Goal: Task Accomplishment & Management: Complete application form

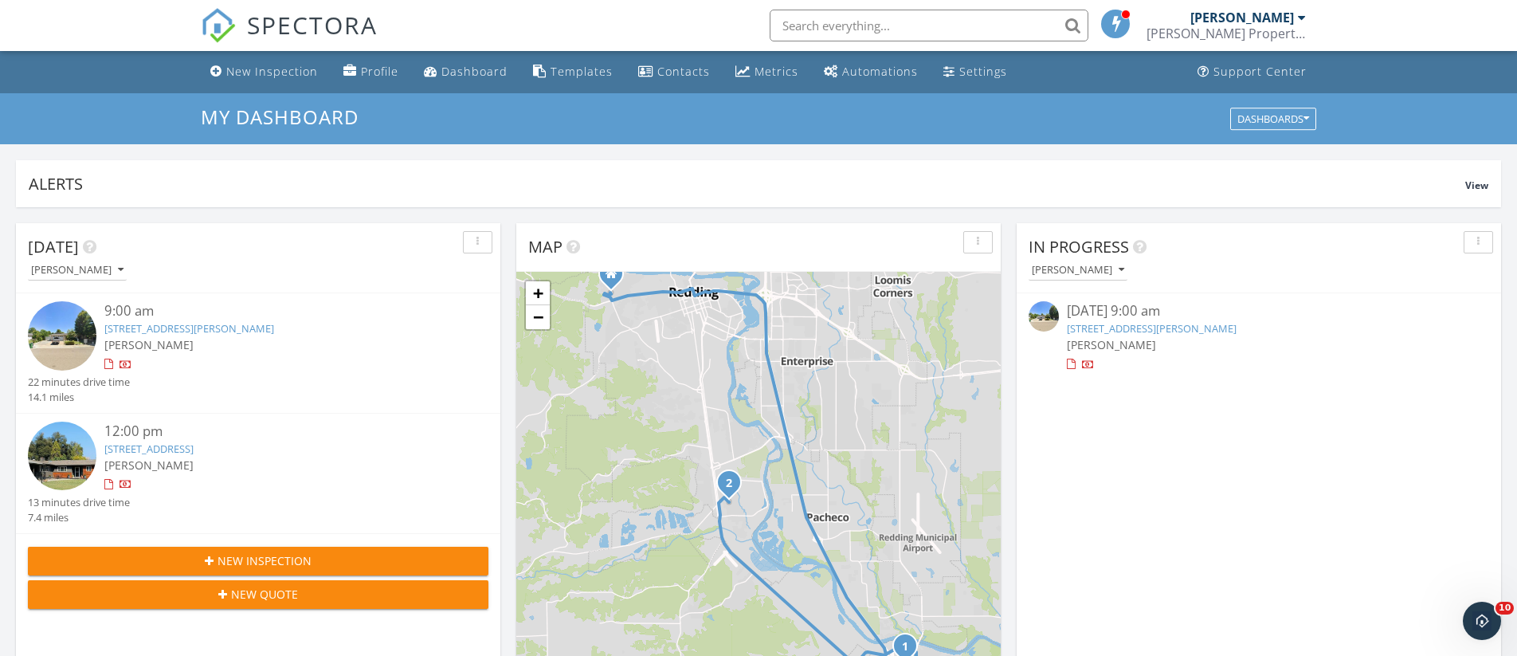
click at [267, 555] on span "New Inspection" at bounding box center [265, 560] width 94 height 17
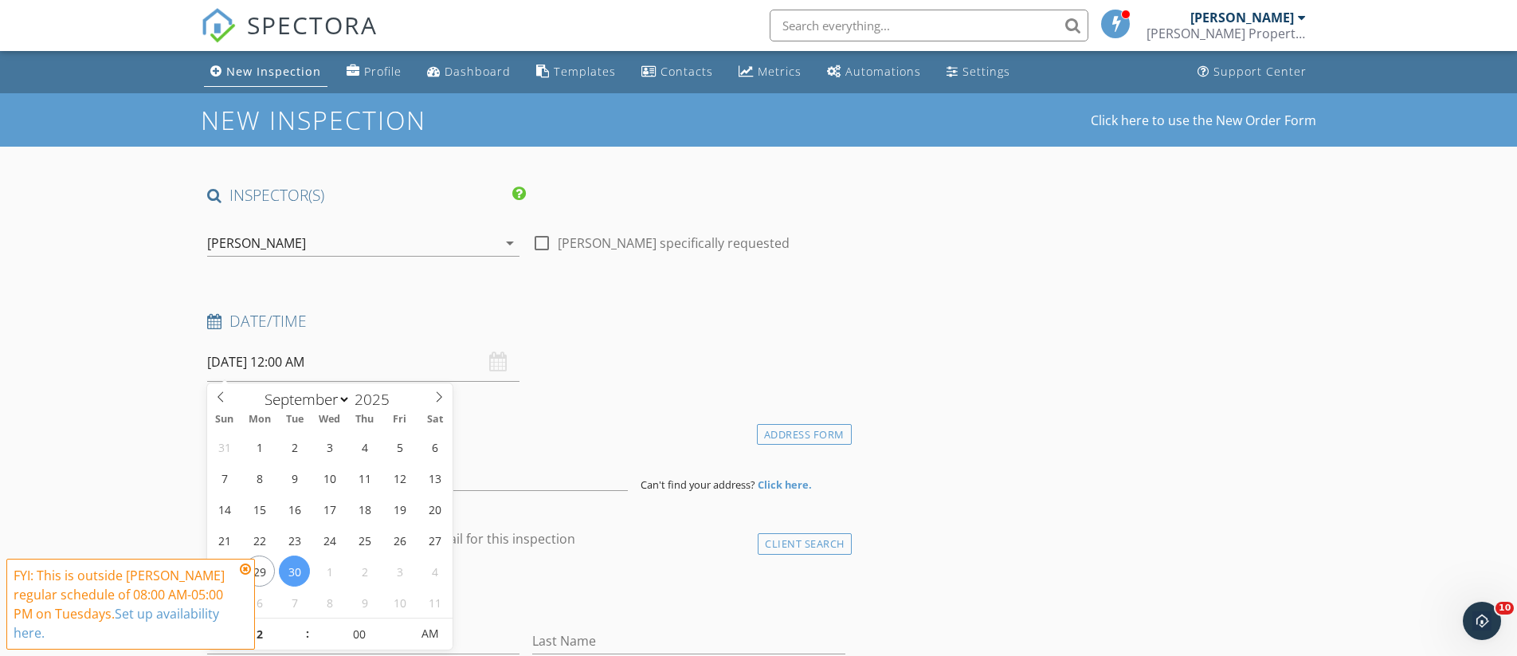
click at [248, 350] on input "09/30/2025 12:00 AM" at bounding box center [363, 362] width 312 height 39
select select "9"
type input "10/03/2025 12:00 AM"
type input "11"
type input "10/03/2025 11:00 PM"
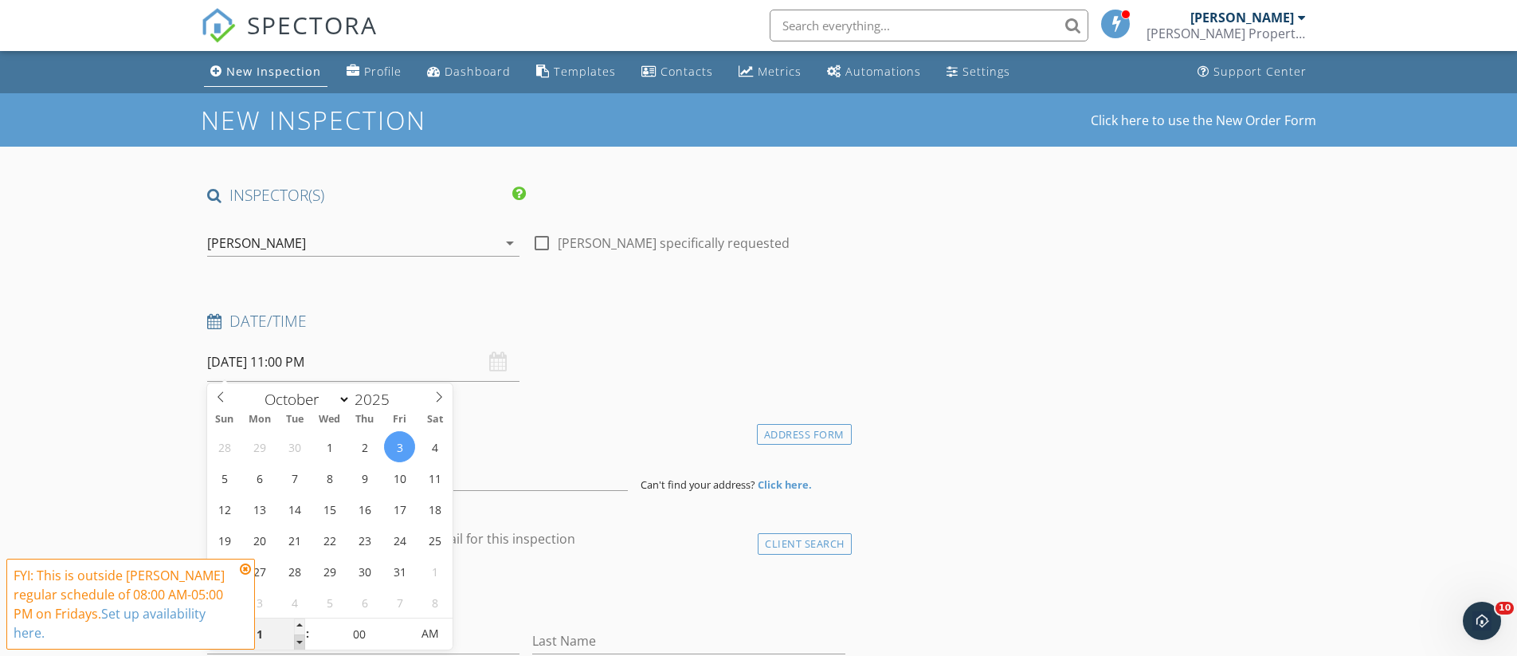
click at [299, 644] on span at bounding box center [299, 642] width 11 height 16
type input "10"
type input "10/03/2025 10:00 PM"
click at [299, 644] on span at bounding box center [299, 642] width 11 height 16
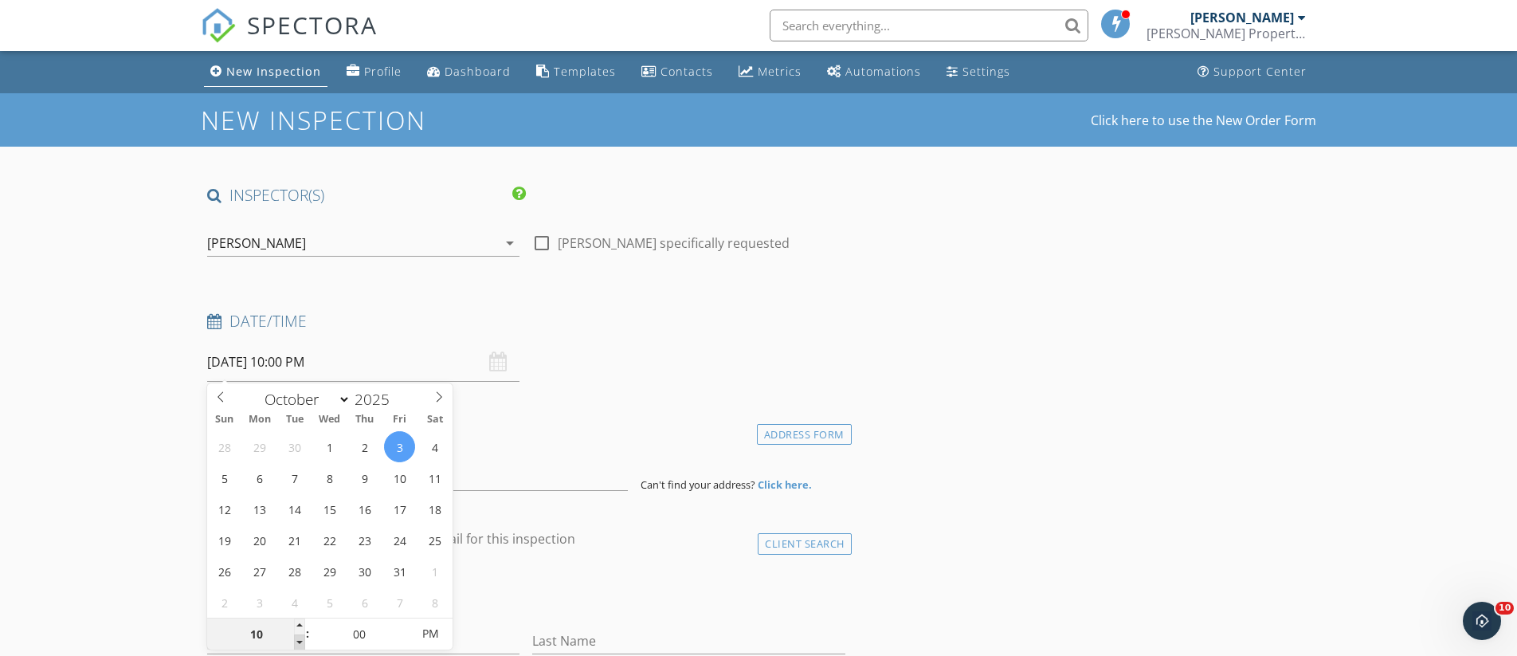
type input "09"
click at [299, 644] on span at bounding box center [299, 642] width 11 height 16
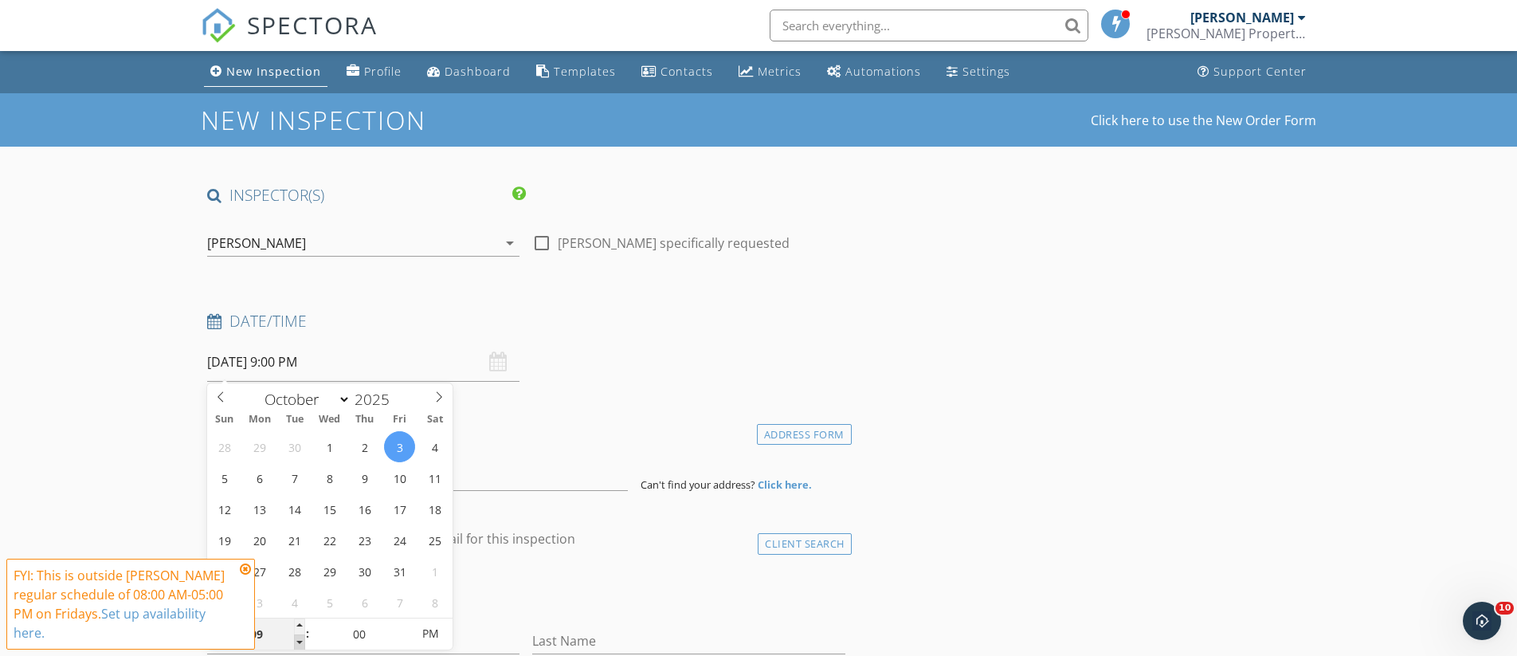
scroll to position [5, 0]
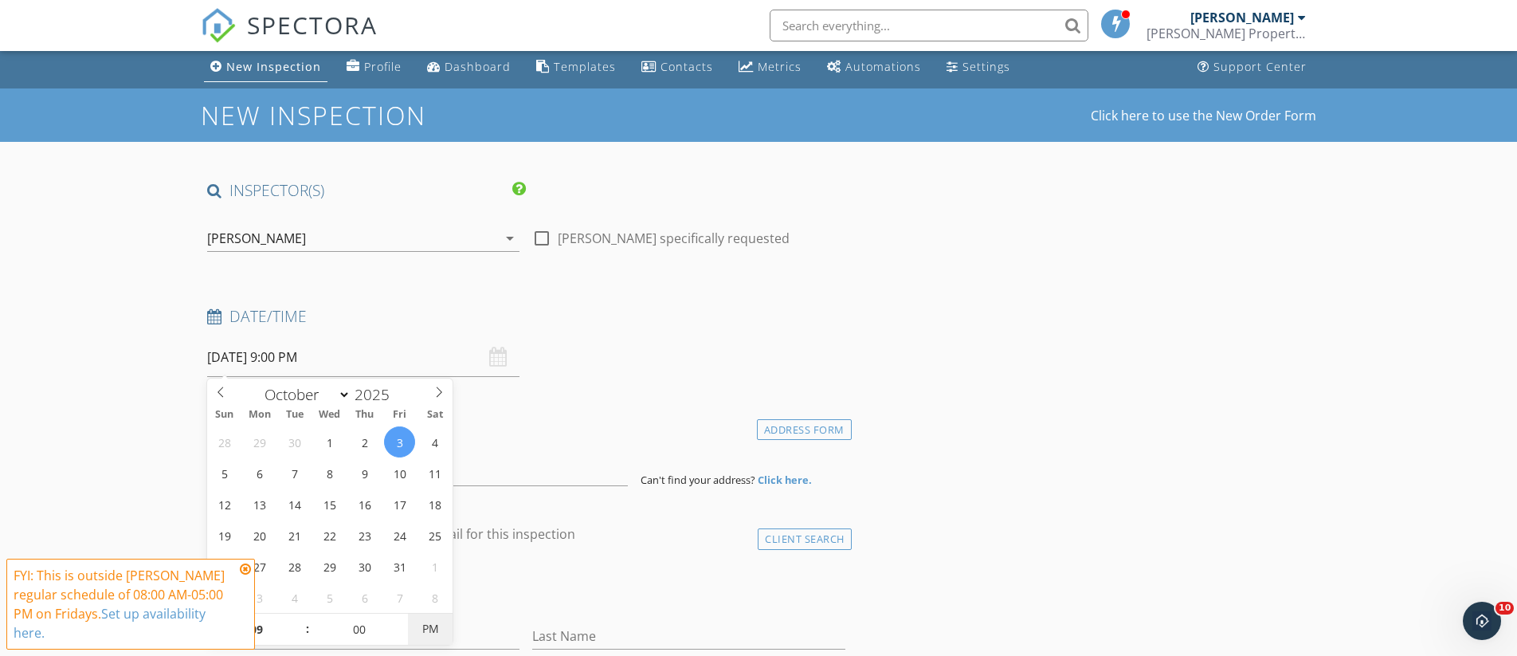
type input "10/03/2025 9:00 AM"
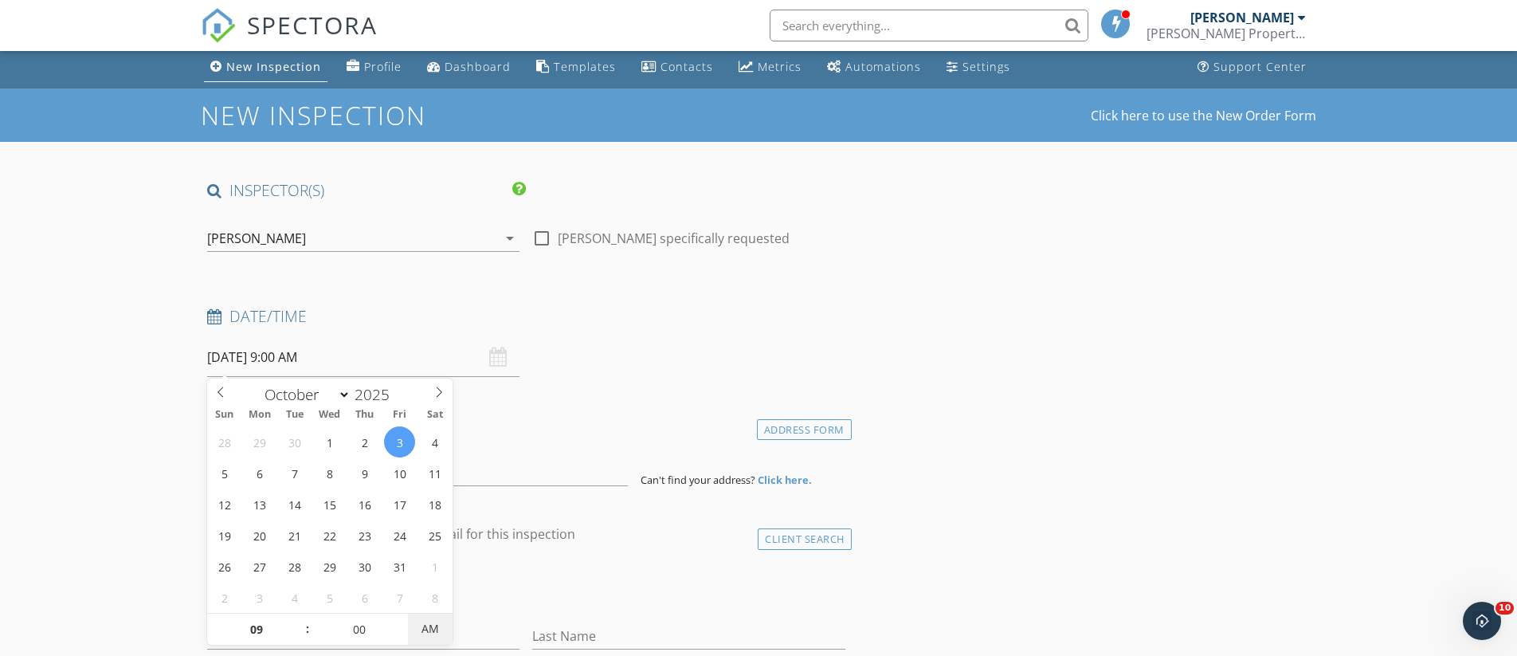
click at [449, 631] on span "AM" at bounding box center [430, 629] width 44 height 32
drag, startPoint x: 587, startPoint y: 580, endPoint x: 487, endPoint y: 579, distance: 100.4
click at [587, 580] on div "check_box_outline_blank Client is a Company/Organization" at bounding box center [526, 589] width 638 height 41
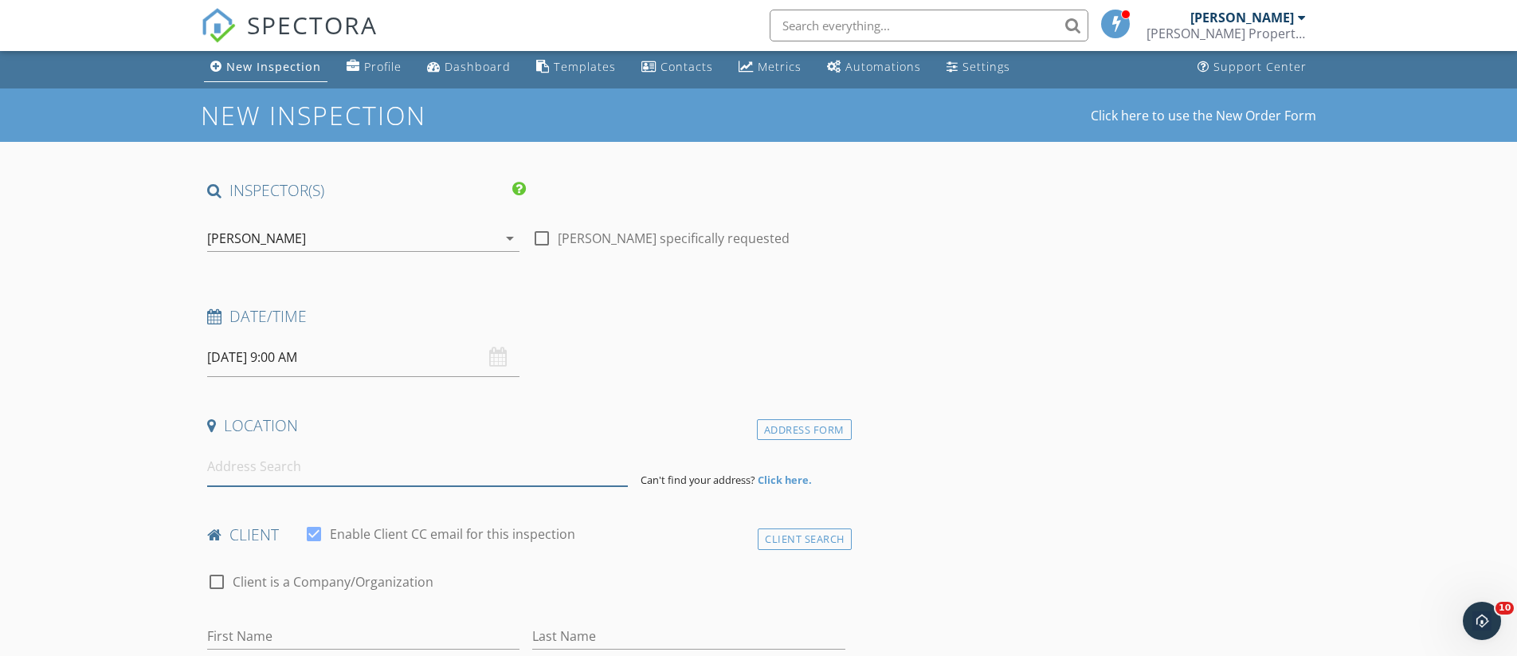
click at [309, 461] on input at bounding box center [417, 466] width 421 height 39
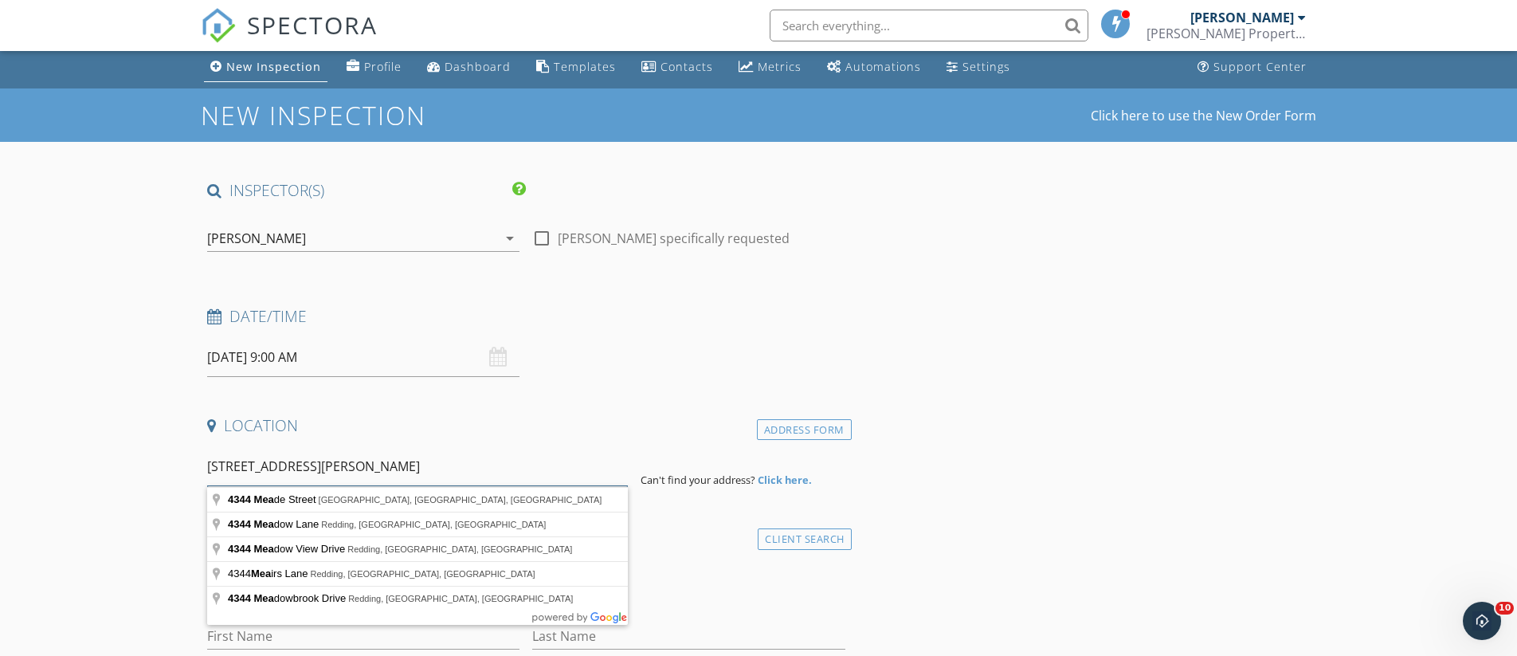
type input "4344 Meade Street, Shasta Lake, CA, USA"
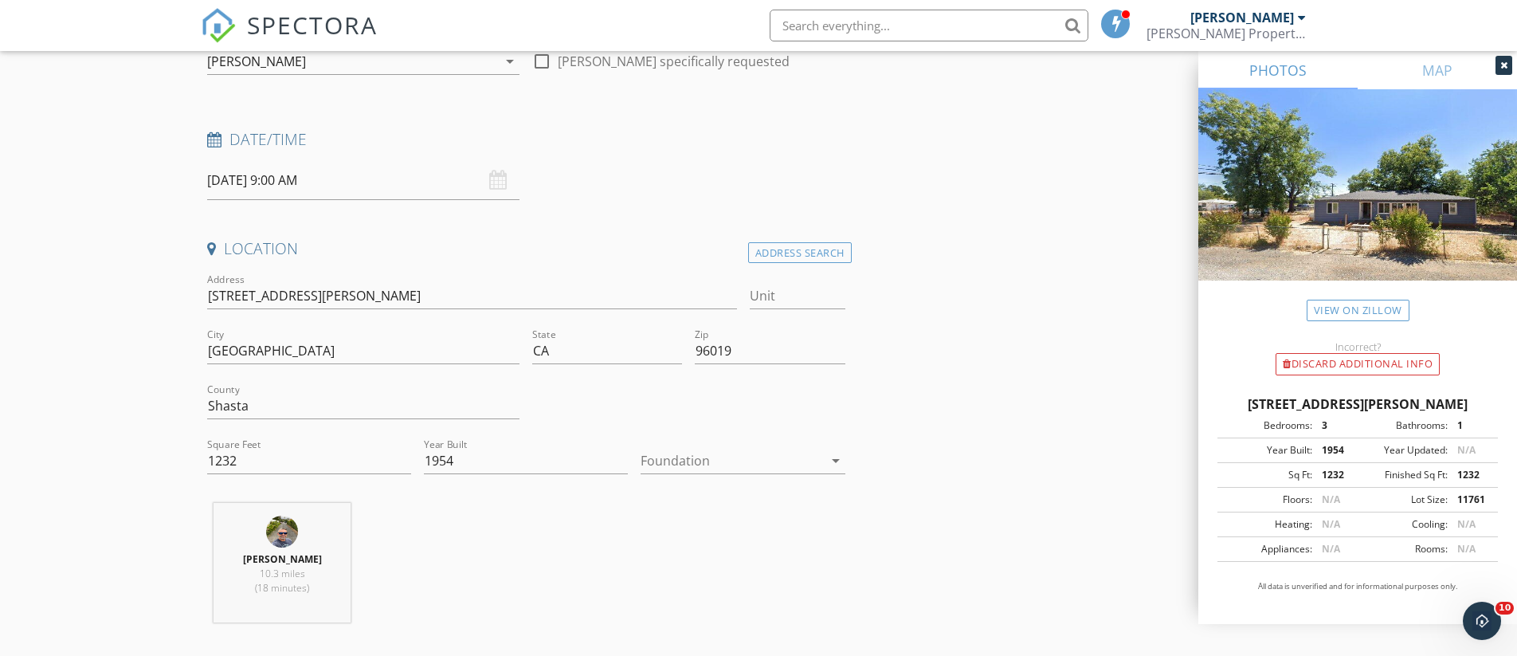
scroll to position [182, 0]
click at [1366, 315] on link "View on Zillow" at bounding box center [1358, 311] width 103 height 22
drag, startPoint x: 692, startPoint y: 469, endPoint x: 680, endPoint y: 467, distance: 11.3
click at [688, 467] on div at bounding box center [732, 459] width 182 height 25
click at [697, 586] on div "Crawlspace" at bounding box center [742, 580] width 178 height 19
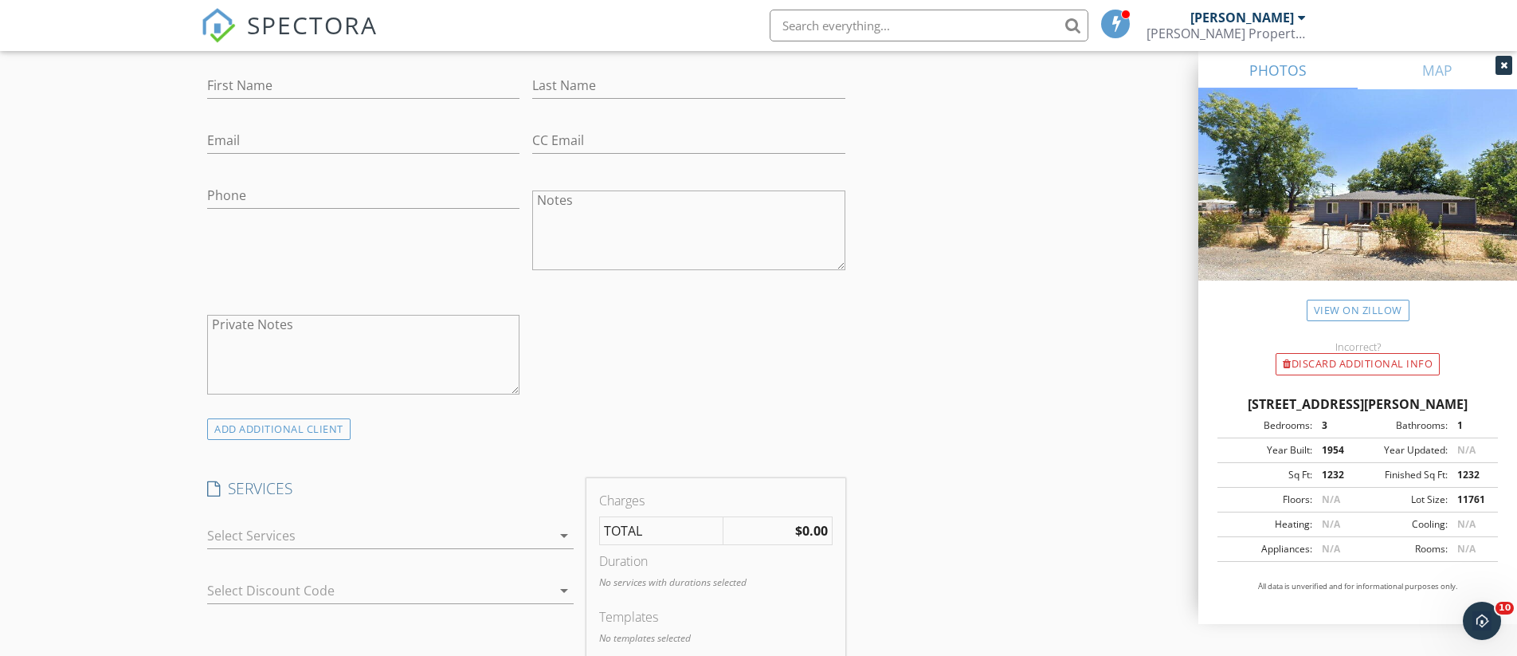
scroll to position [888, 0]
click at [288, 516] on div at bounding box center [379, 528] width 344 height 25
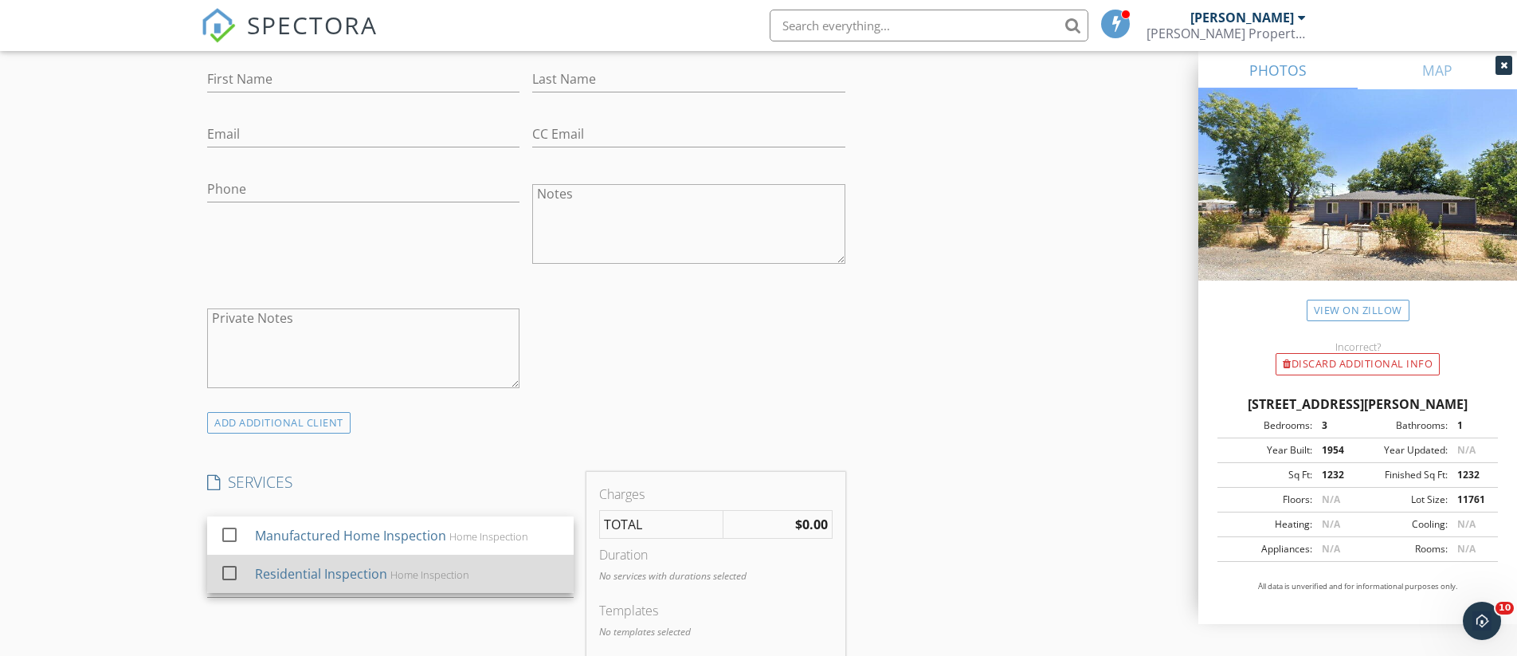
click at [260, 566] on div "Residential Inspection" at bounding box center [321, 573] width 132 height 19
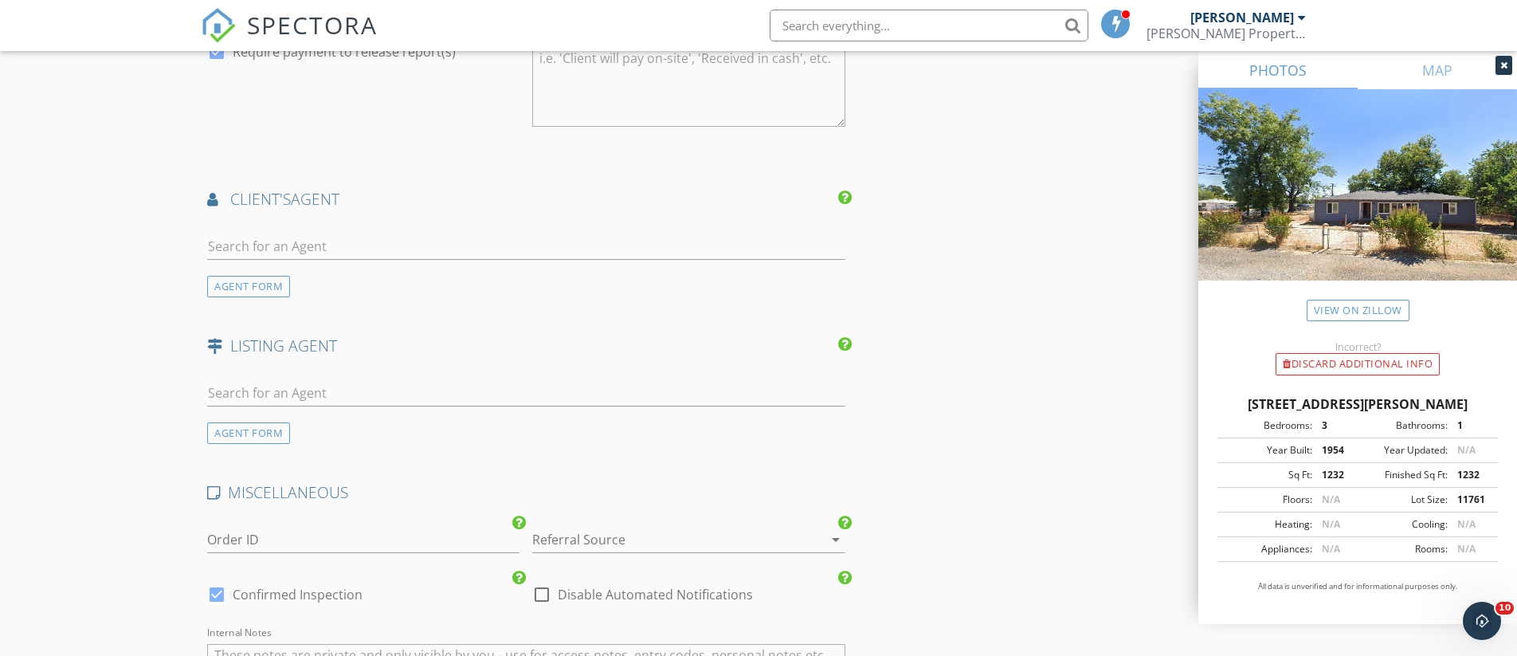
scroll to position [1843, 0]
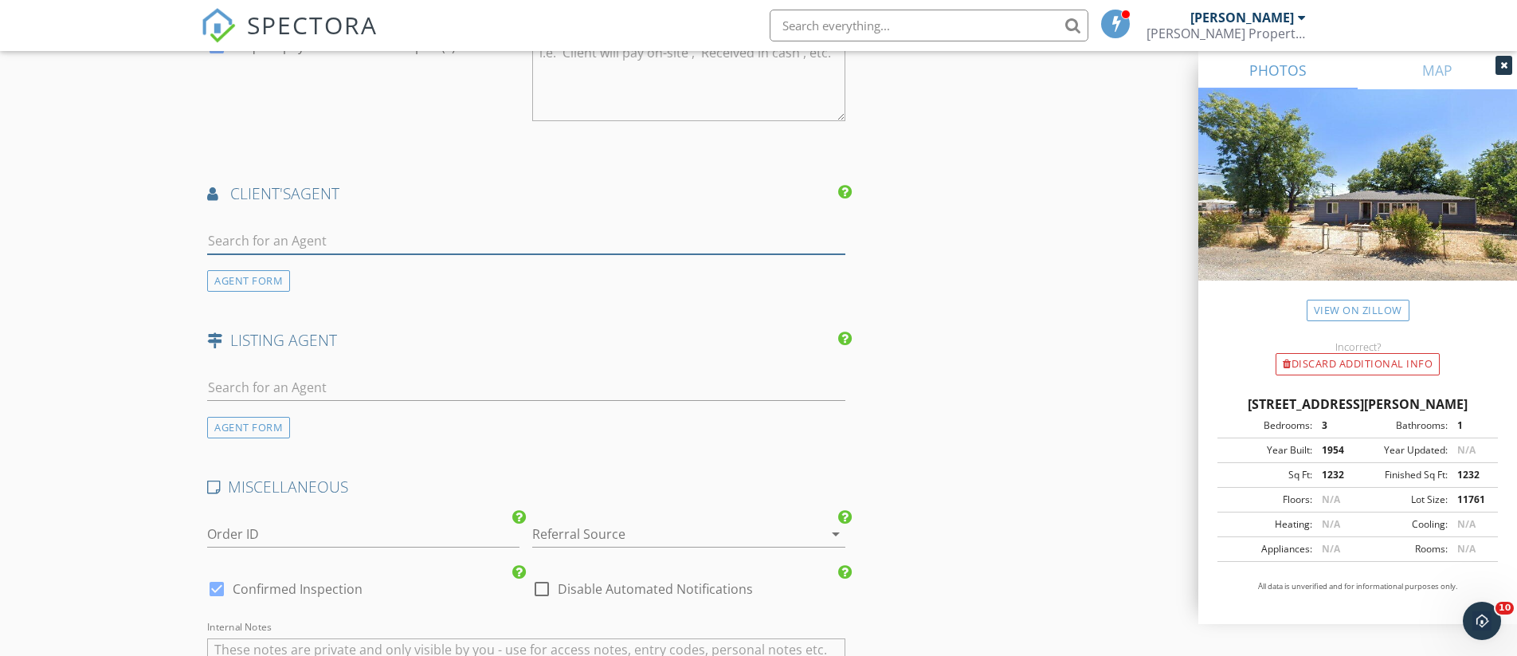
click at [339, 230] on input "text" at bounding box center [526, 241] width 638 height 26
type input "Kev"
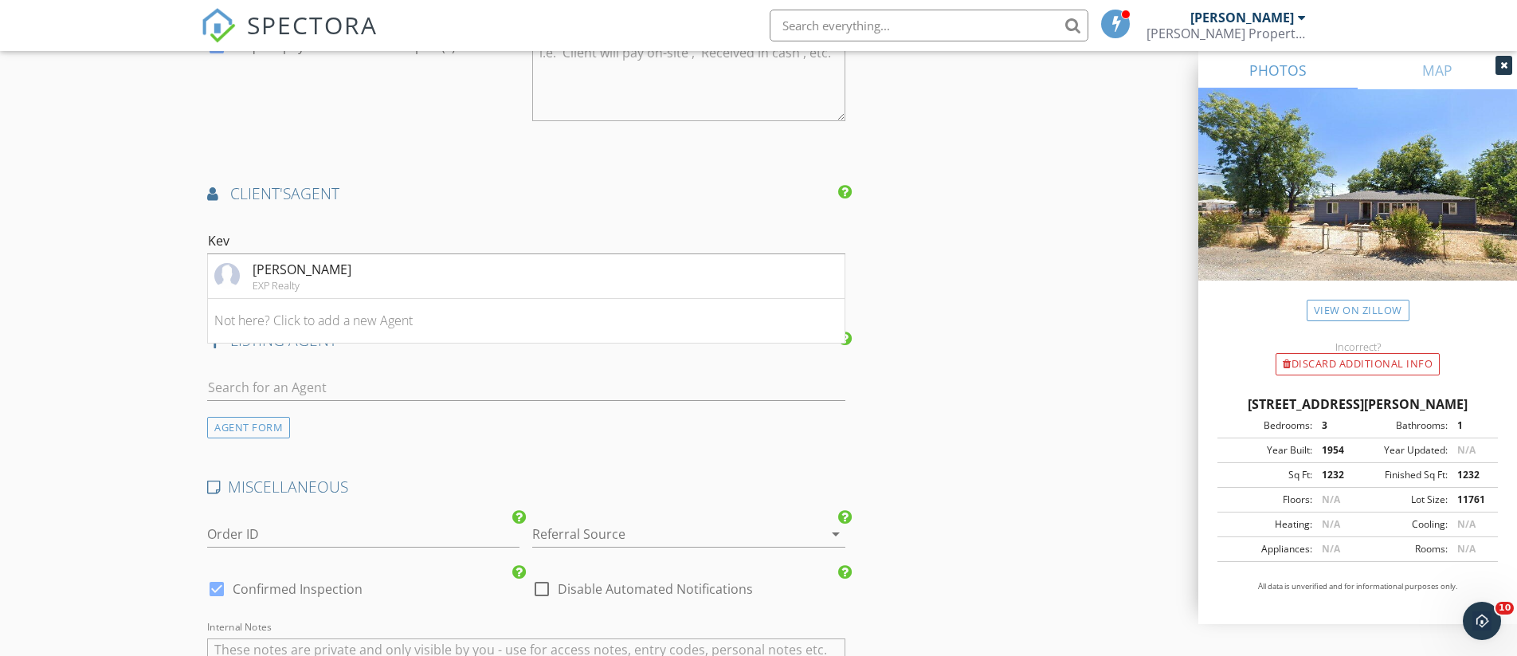
click at [245, 262] on div "Kevin Rhoderick EXP Realty" at bounding box center [282, 276] width 137 height 32
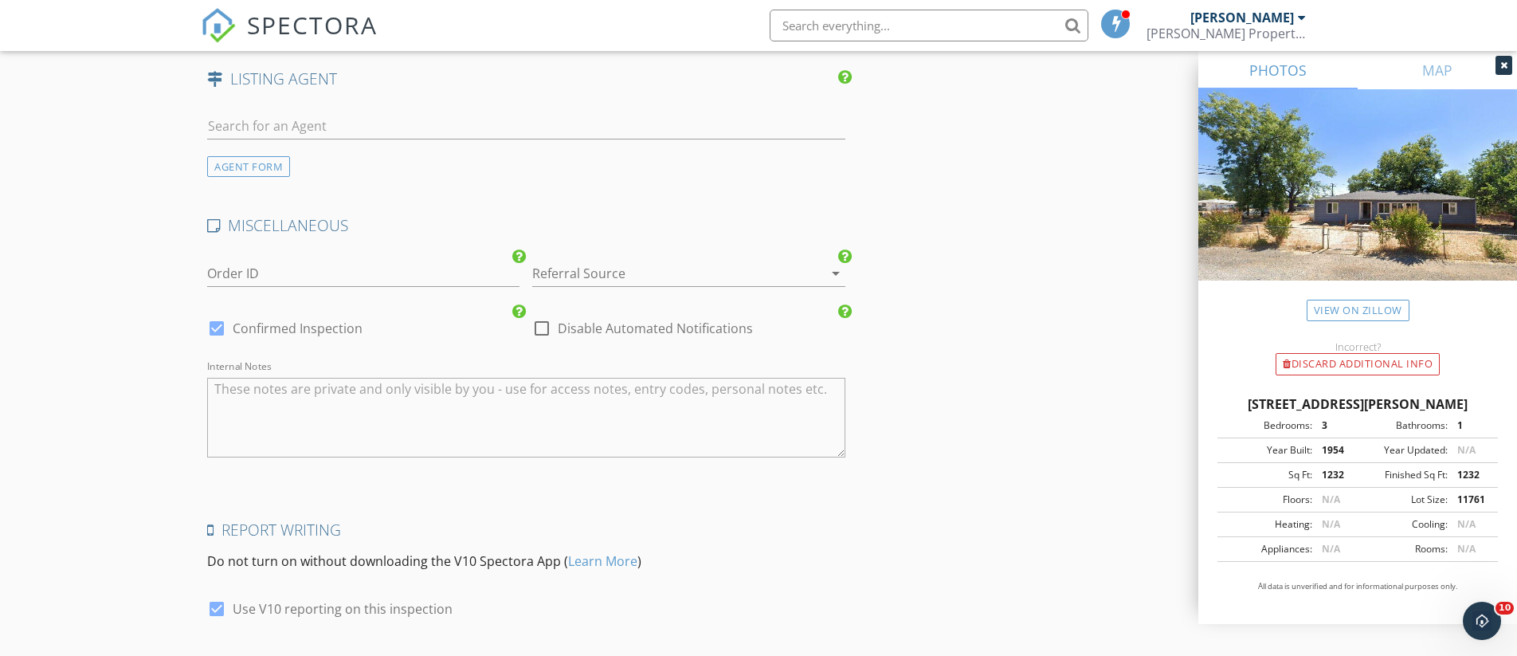
scroll to position [2567, 0]
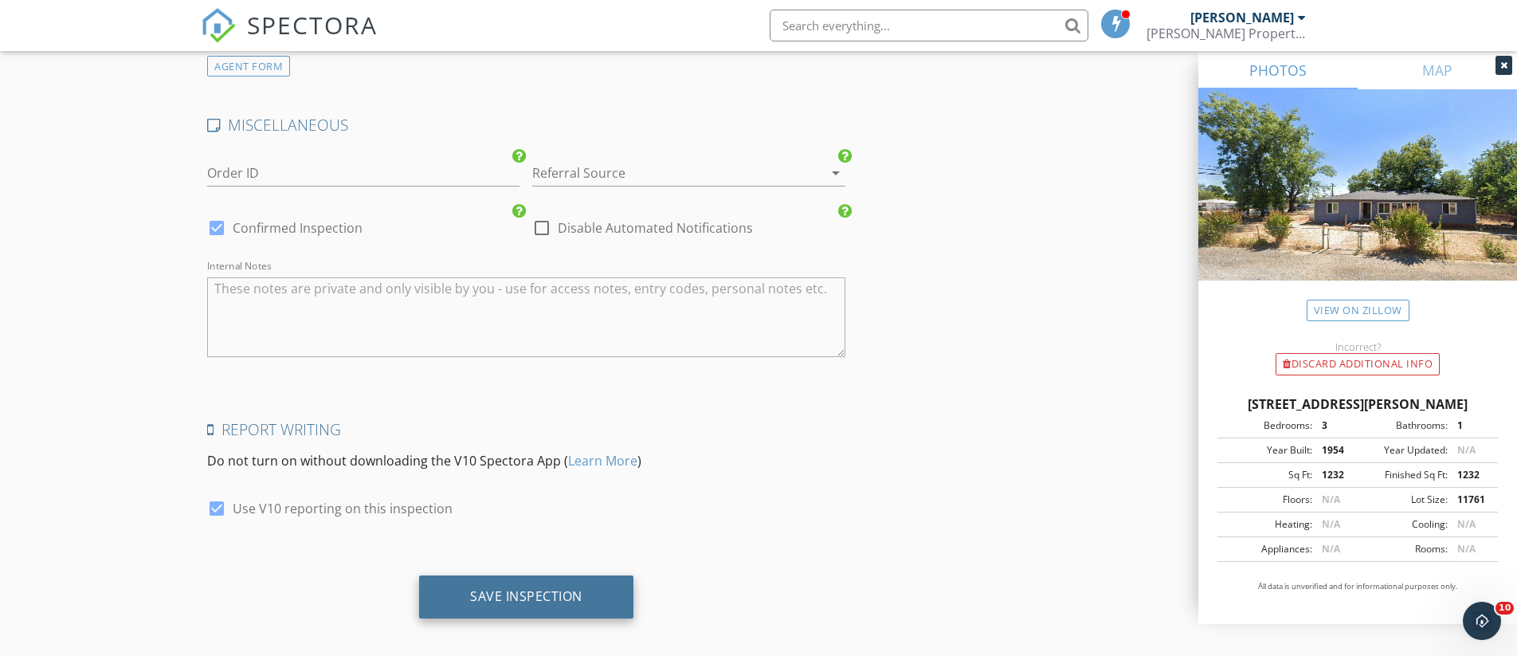
click at [500, 588] on div "Save Inspection" at bounding box center [526, 596] width 112 height 16
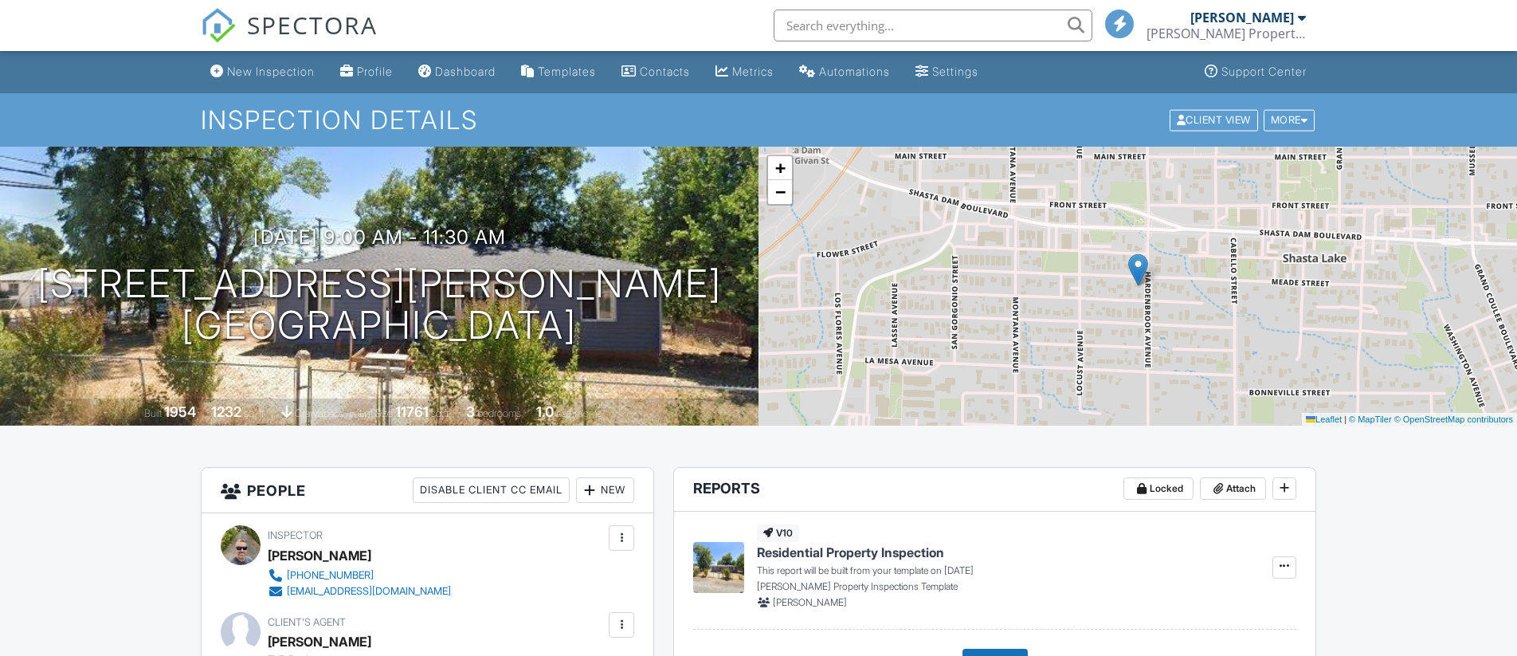
click at [323, 22] on span "SPECTORA" at bounding box center [312, 24] width 131 height 33
